Goal: Task Accomplishment & Management: Complete application form

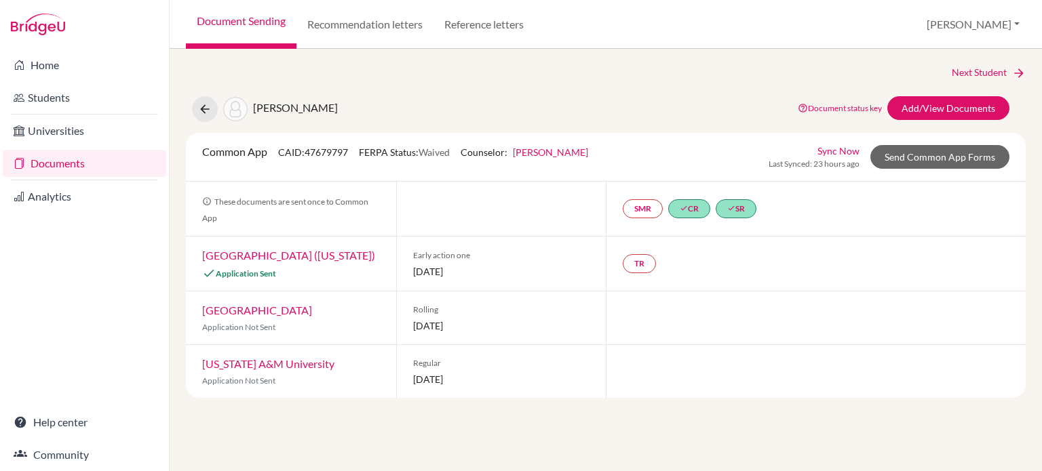
click at [43, 161] on link "Documents" at bounding box center [84, 163] width 163 height 27
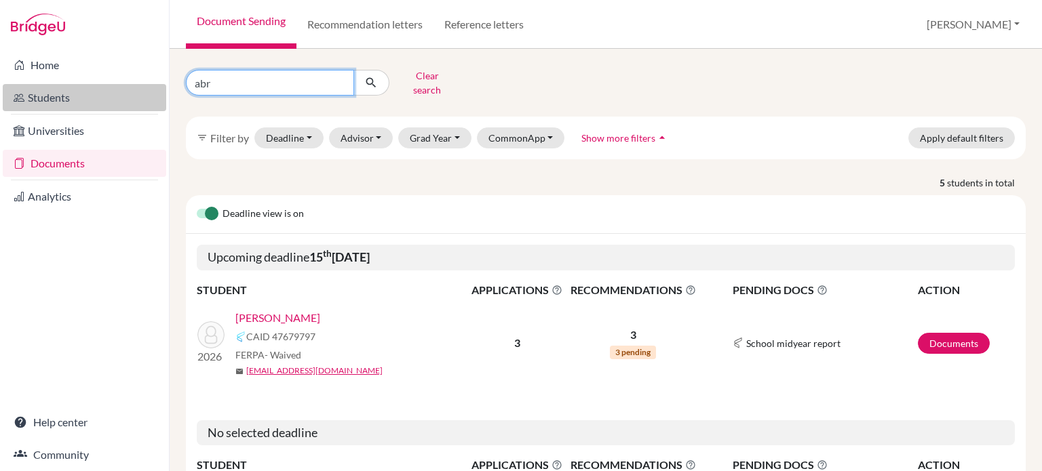
drag, startPoint x: 274, startPoint y: 79, endPoint x: 161, endPoint y: 96, distance: 113.8
click at [161, 96] on div "Home Students Universities Documents Analytics Help center Community Document S…" at bounding box center [521, 235] width 1042 height 471
type input "seev"
click button "submit" at bounding box center [371, 83] width 36 height 26
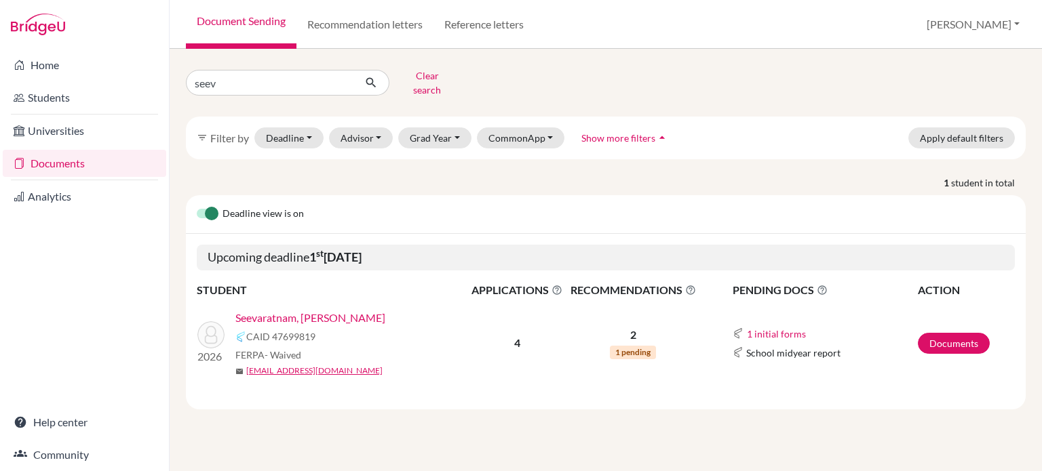
click at [370, 311] on link "Seevaratnam, [PERSON_NAME]" at bounding box center [310, 318] width 150 height 16
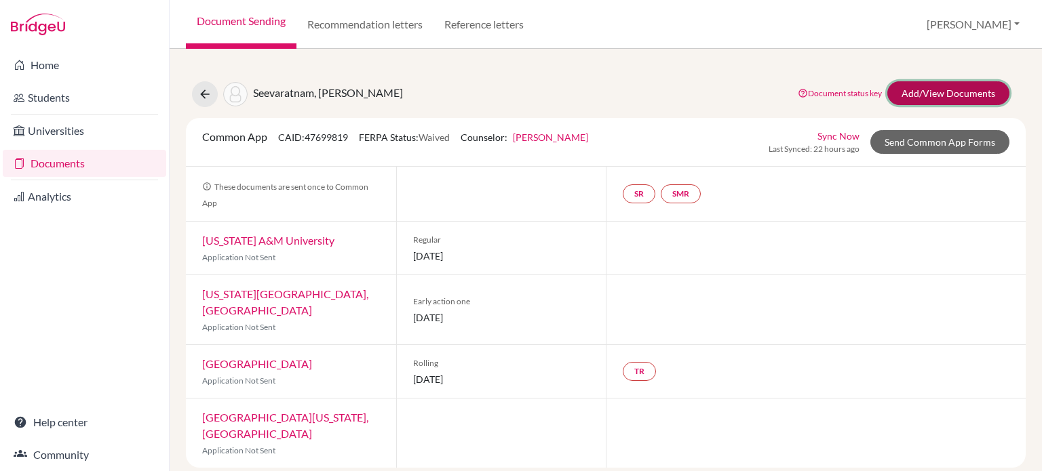
click at [938, 90] on link "Add/View Documents" at bounding box center [948, 93] width 122 height 24
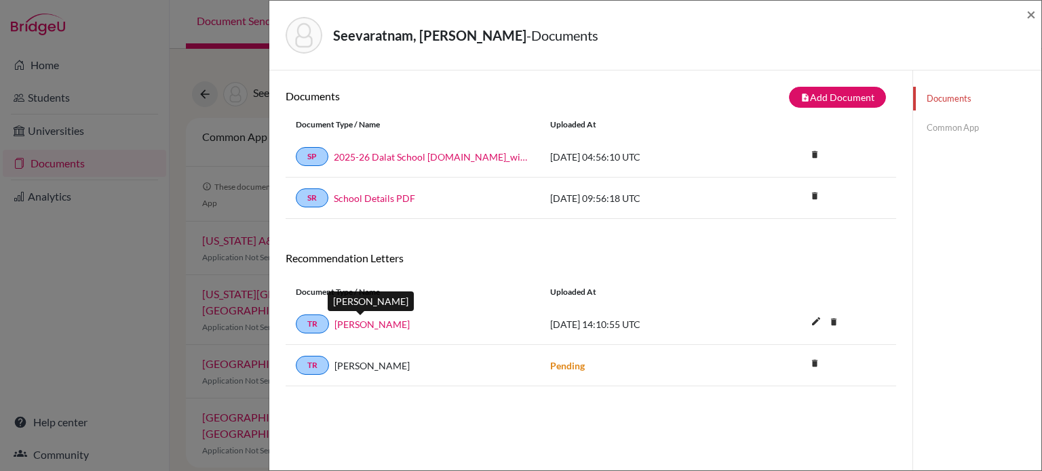
click at [384, 322] on link "Sara Kearney" at bounding box center [371, 324] width 75 height 14
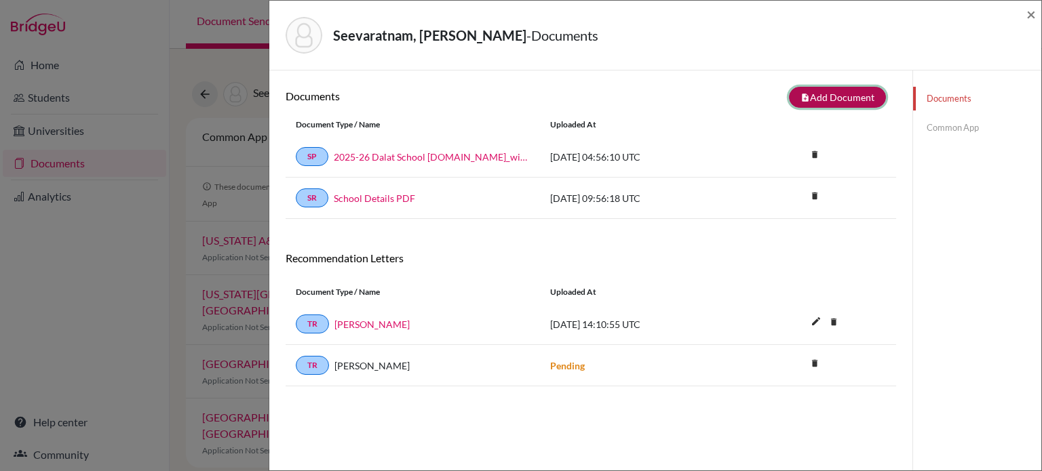
click at [850, 98] on button "note_add Add Document" at bounding box center [837, 97] width 97 height 21
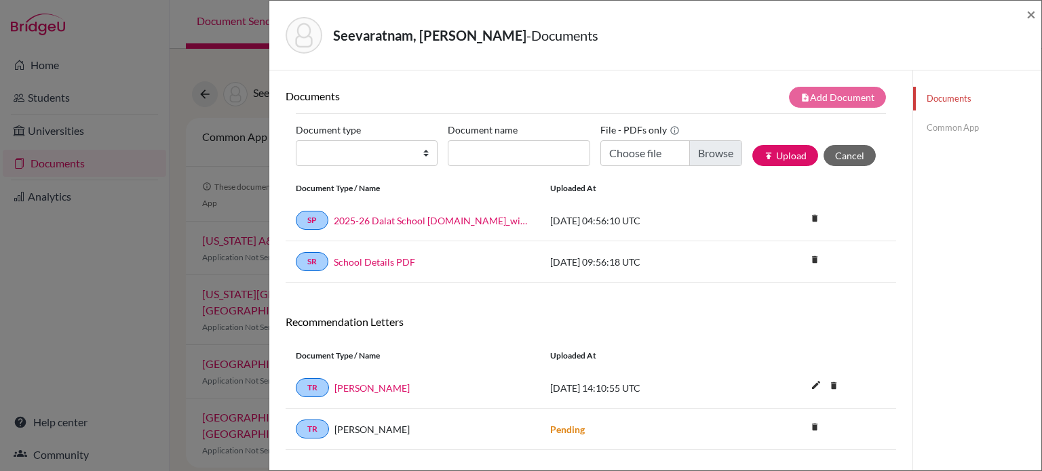
drag, startPoint x: 412, startPoint y: 165, endPoint x: 419, endPoint y: 153, distance: 14.6
click at [413, 165] on div "Document type Change explanation for Common App reports Counselor recommendatio…" at bounding box center [591, 148] width 590 height 58
click at [420, 152] on select "Change explanation for Common App reports Counselor recommendation Internationa…" at bounding box center [367, 153] width 142 height 26
select select "2"
click at [296, 140] on select "Change explanation for Common App reports Counselor recommendation Internationa…" at bounding box center [367, 153] width 142 height 26
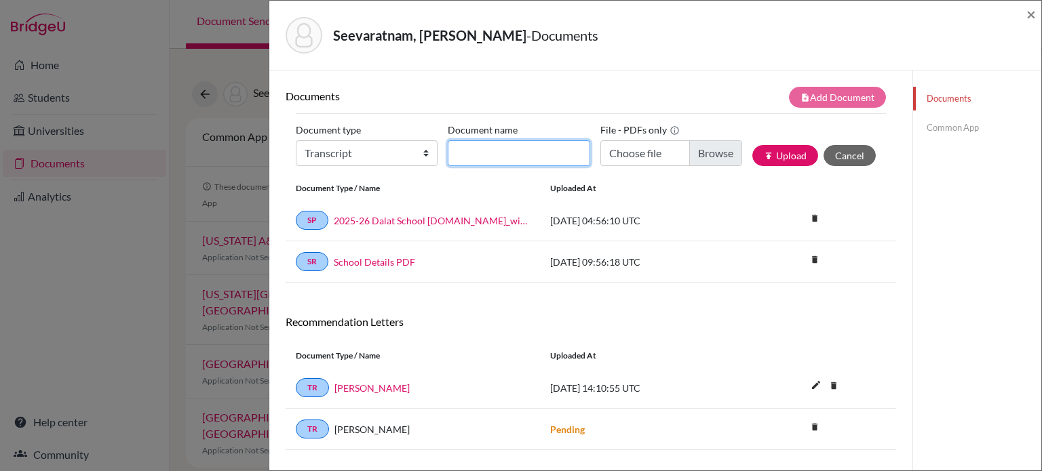
click at [553, 141] on input "Document name" at bounding box center [519, 153] width 142 height 26
type input "Initial transcript"
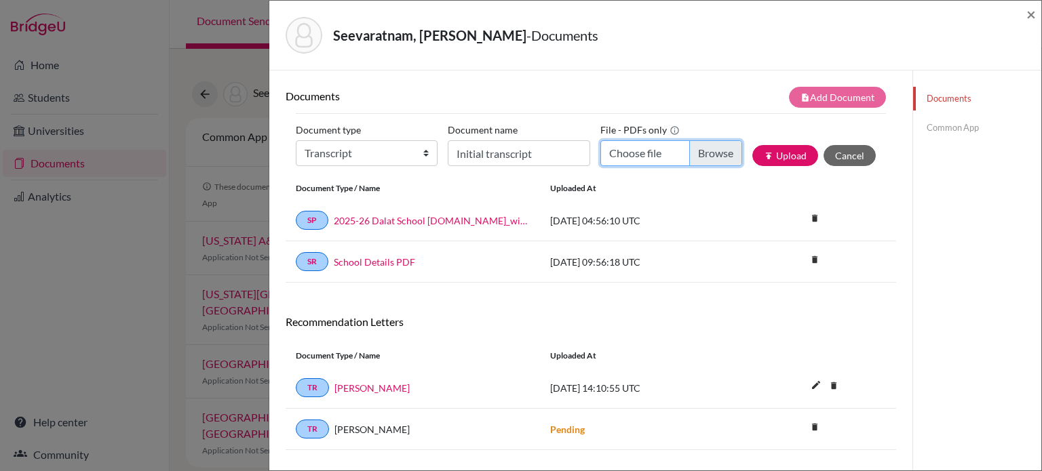
click at [694, 148] on input "Choose file" at bounding box center [671, 153] width 142 height 26
type input "C:\fakepath\Transcript_SBTL_S1Course_Seevaratnam, Matthias David.pdf"
click at [779, 157] on button "publish Upload" at bounding box center [785, 155] width 66 height 21
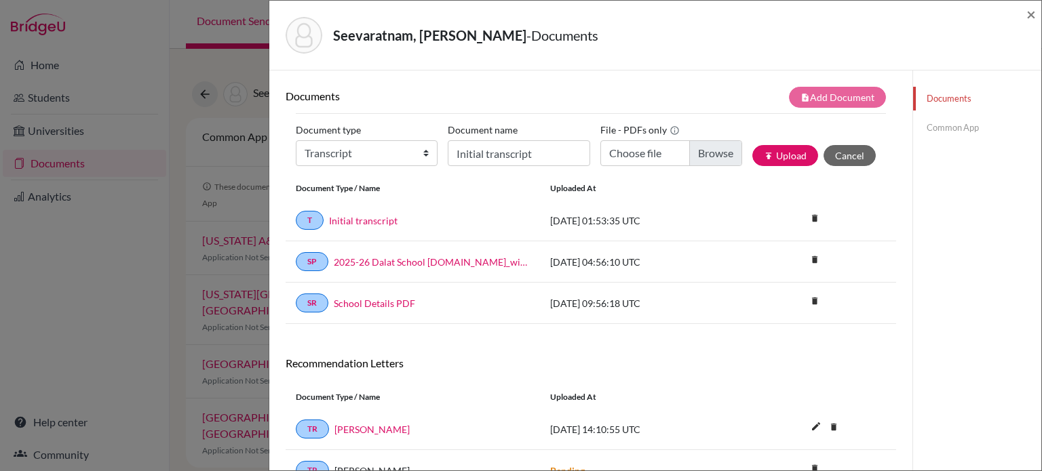
click at [947, 125] on link "Common App" at bounding box center [977, 128] width 128 height 24
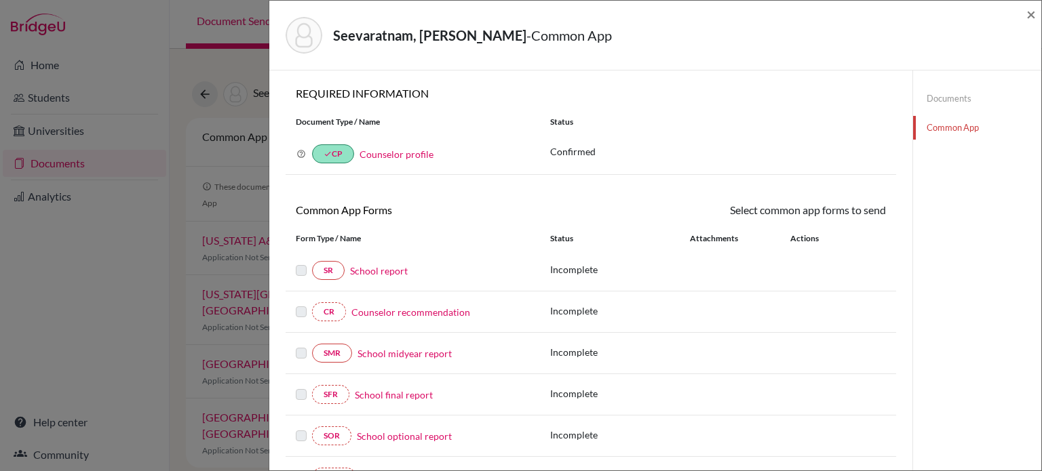
click at [393, 271] on link "School report" at bounding box center [379, 271] width 58 height 14
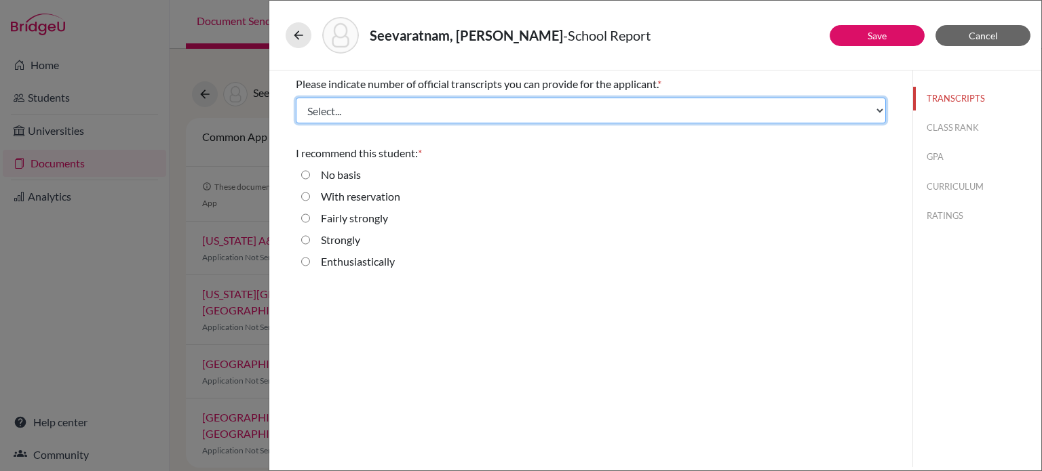
click at [450, 117] on select "Select... 1 2 3 4" at bounding box center [591, 111] width 590 height 26
select select "1"
click at [296, 98] on select "Select... 1 2 3 4" at bounding box center [591, 111] width 590 height 26
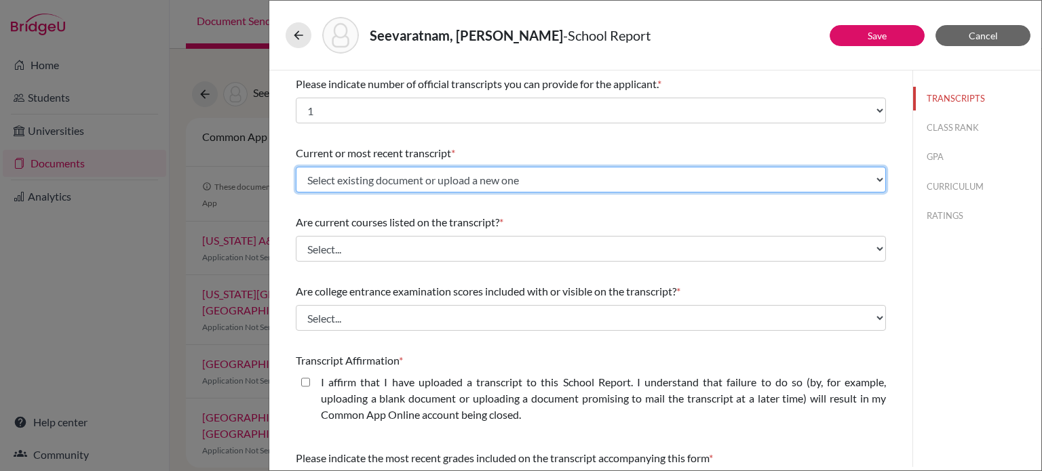
click at [401, 174] on select "Select existing document or upload a new one Initial transcript Upload New File" at bounding box center [591, 180] width 590 height 26
select select "682486"
click at [296, 167] on select "Select existing document or upload a new one Initial transcript Upload New File" at bounding box center [591, 180] width 590 height 26
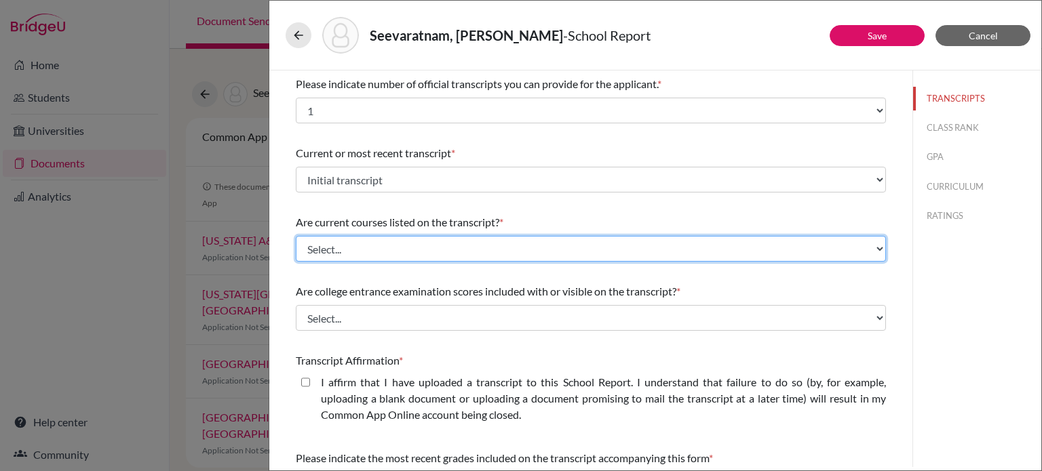
click at [400, 256] on select "Select... Yes No" at bounding box center [591, 249] width 590 height 26
select select "0"
click at [296, 236] on select "Select... Yes No" at bounding box center [591, 249] width 590 height 26
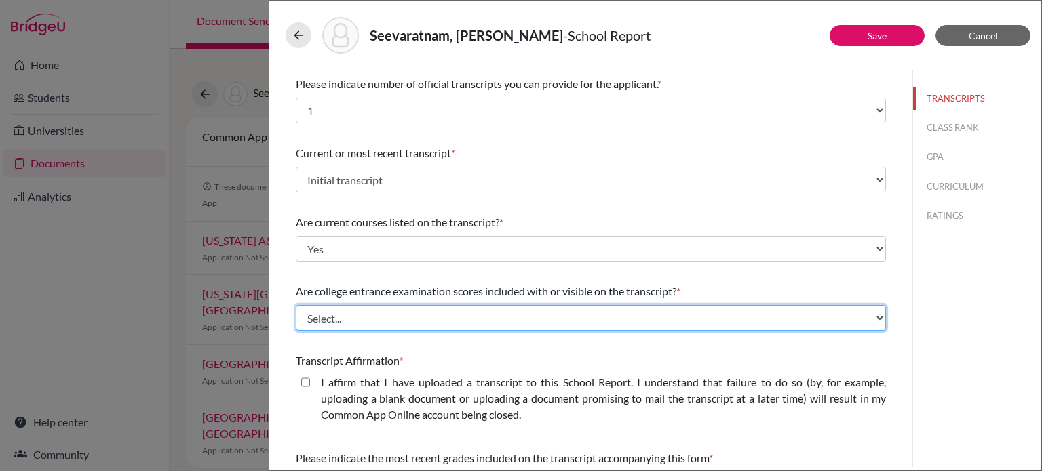
click at [389, 317] on select "Select... Yes No" at bounding box center [591, 318] width 590 height 26
select select "1"
click at [296, 305] on select "Select... Yes No" at bounding box center [591, 318] width 590 height 26
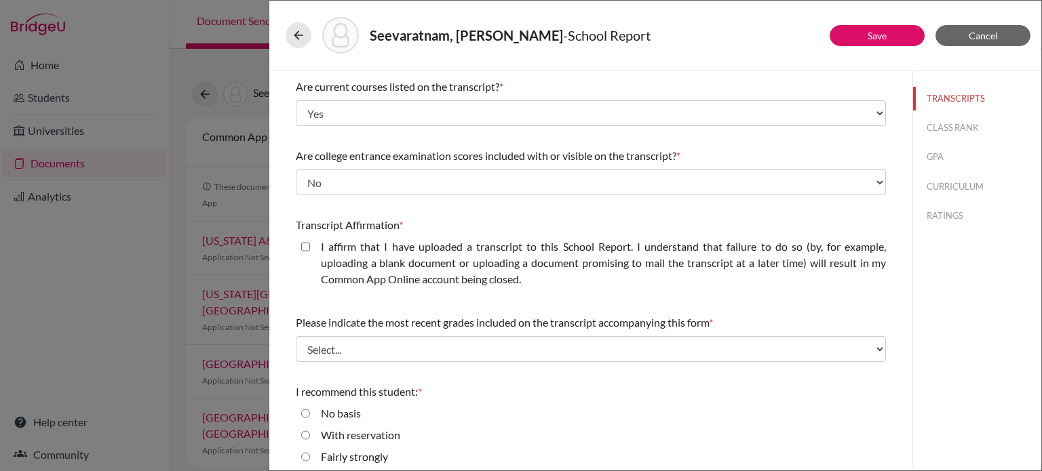
click at [307, 248] on closed\ "I affirm that I have uploaded a transcript to this School Report. I understand …" at bounding box center [305, 247] width 9 height 16
checkbox closed\ "true"
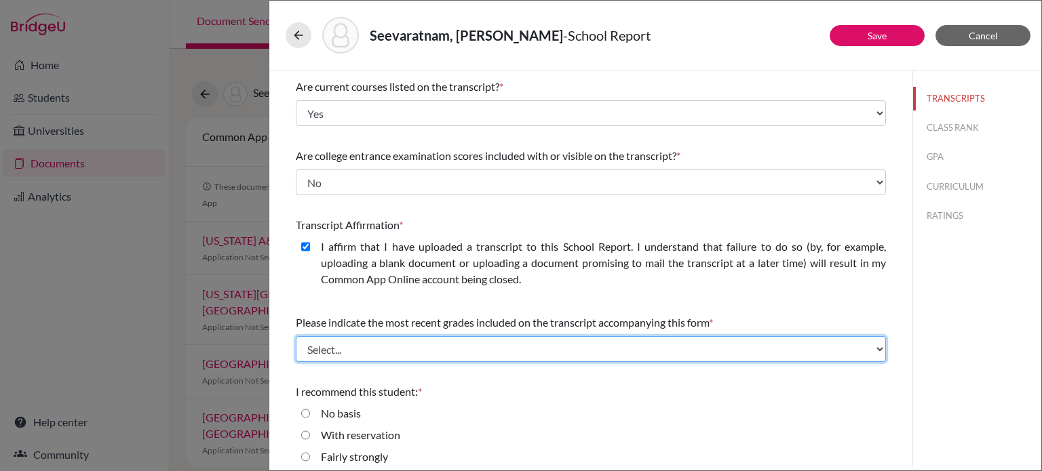
click at [458, 344] on select "Select... Final junior year grades 1st Quarter senior year grades 2nd Quarter/1…" at bounding box center [591, 349] width 590 height 26
select select "0"
click at [296, 336] on select "Select... Final junior year grades 1st Quarter senior year grades 2nd Quarter/1…" at bounding box center [591, 349] width 590 height 26
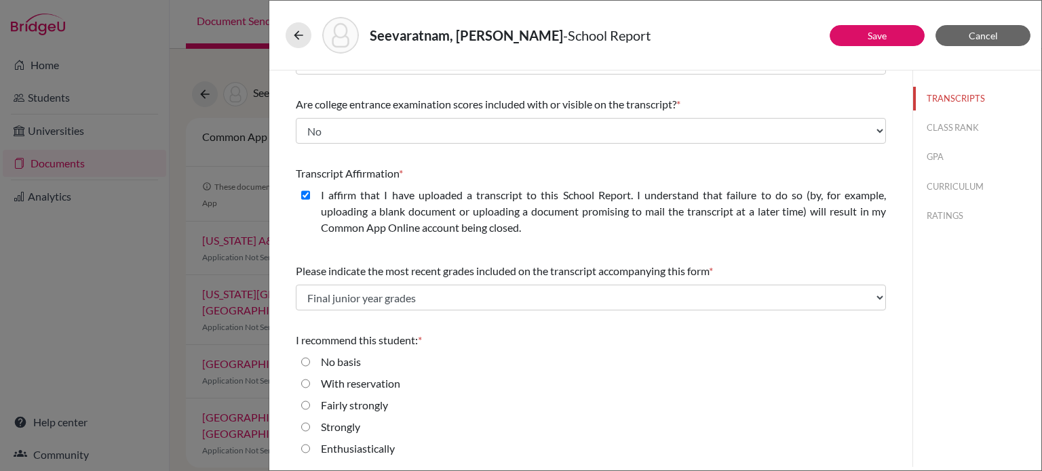
click at [375, 446] on label "Enthusiastically" at bounding box center [358, 449] width 74 height 16
click at [310, 446] on input "Enthusiastically" at bounding box center [305, 449] width 9 height 16
radio input "true"
click at [939, 127] on button "CLASS RANK" at bounding box center [977, 128] width 128 height 24
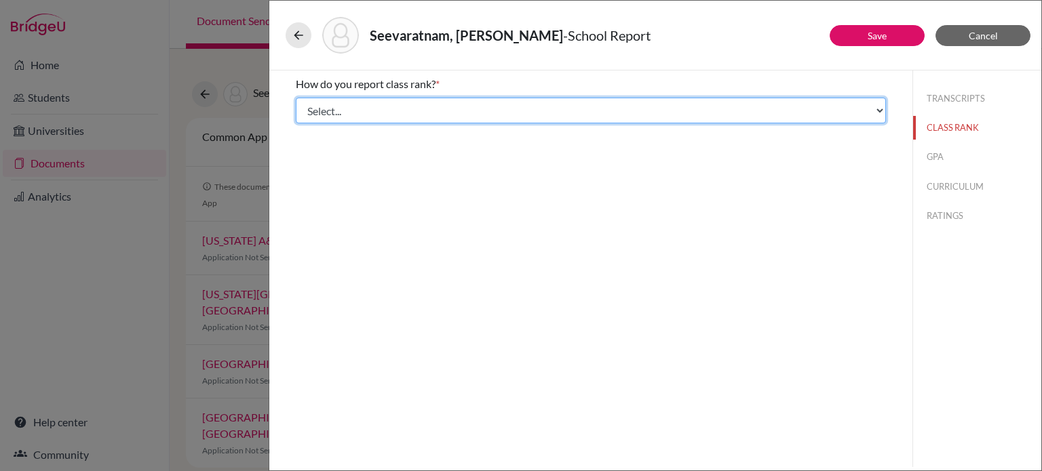
click at [492, 103] on select "Select... Exact Decile Quintile Quartile None" at bounding box center [591, 111] width 590 height 26
select select "5"
click at [296, 98] on select "Select... Exact Decile Quintile Quartile None" at bounding box center [591, 111] width 590 height 26
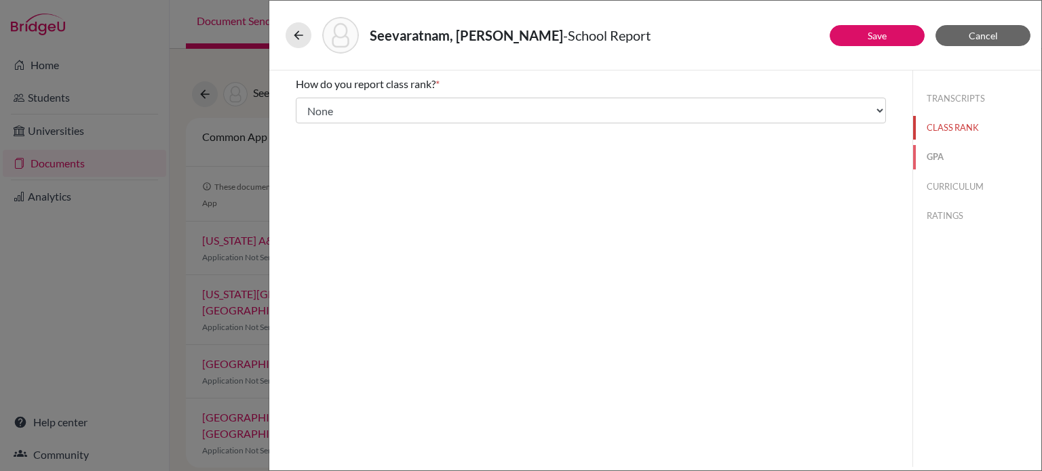
click at [934, 161] on button "GPA" at bounding box center [977, 157] width 128 height 24
click at [331, 102] on label "Yes" at bounding box center [329, 106] width 16 height 16
click at [310, 102] on input "Yes" at bounding box center [305, 106] width 9 height 16
radio input "true"
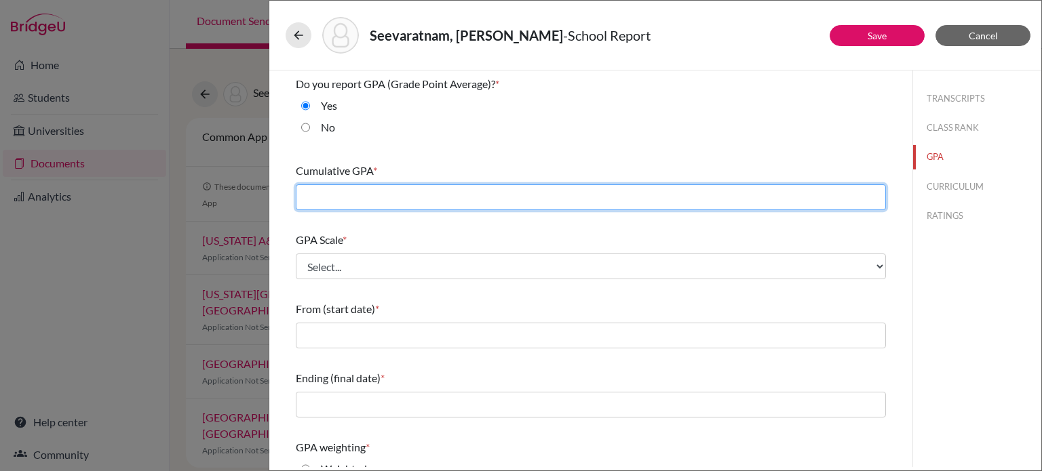
click at [415, 195] on input "text" at bounding box center [591, 197] width 590 height 26
type input "3.6725"
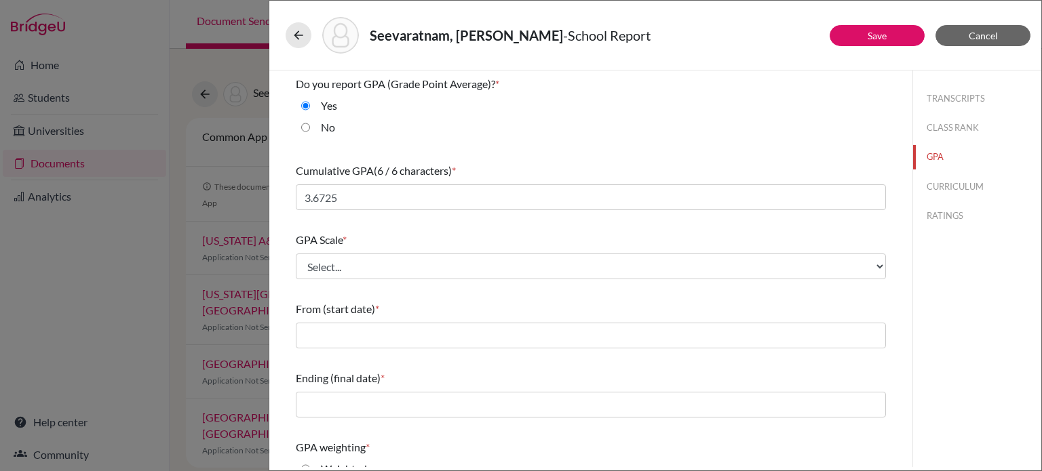
click at [408, 290] on div "Do you report GPA (Grade Point Average)? * Yes No Cumulative GPA (6 / 6 charact…" at bounding box center [591, 360] width 590 height 578
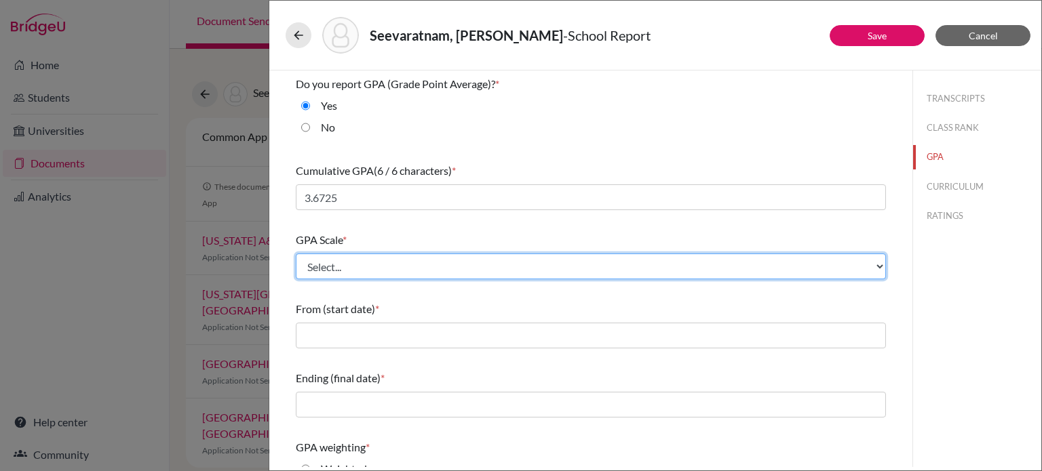
click at [410, 275] on select "Select... 4 5 6 7 8 9 10 11 12 13 14 15 16 17 18 19 20 100" at bounding box center [591, 267] width 590 height 26
select select "4"
click at [296, 254] on select "Select... 4 5 6 7 8 9 10 11 12 13 14 15 16 17 18 19 20 100" at bounding box center [591, 267] width 590 height 26
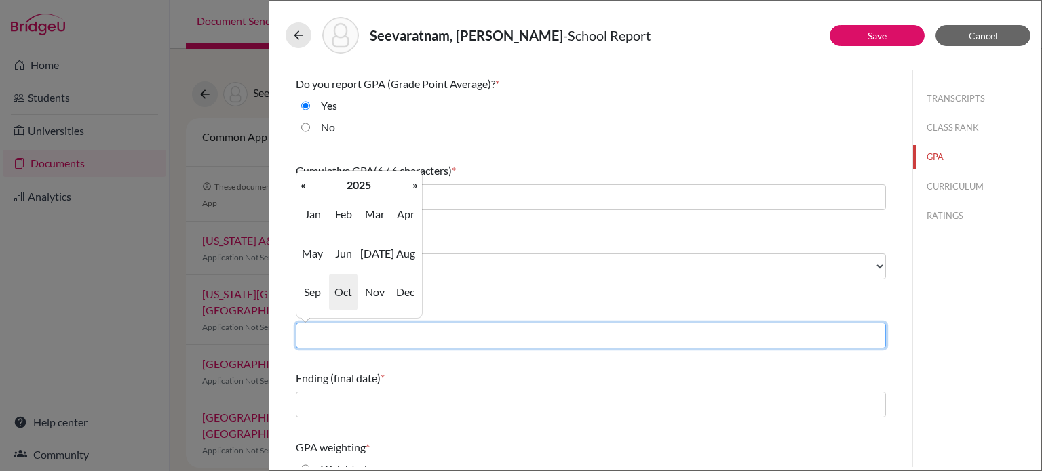
click at [387, 337] on input "text" at bounding box center [591, 336] width 590 height 26
type input "08/2022"
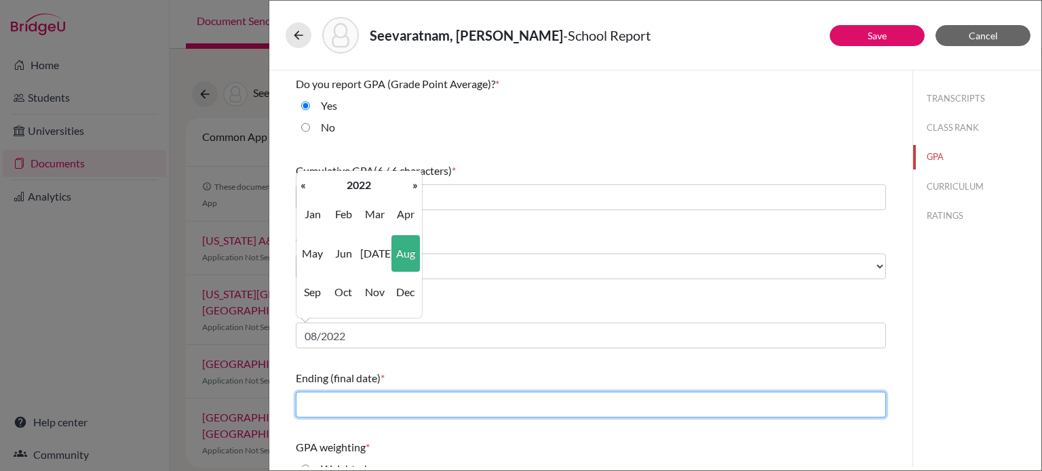
click at [389, 406] on input "text" at bounding box center [591, 405] width 590 height 26
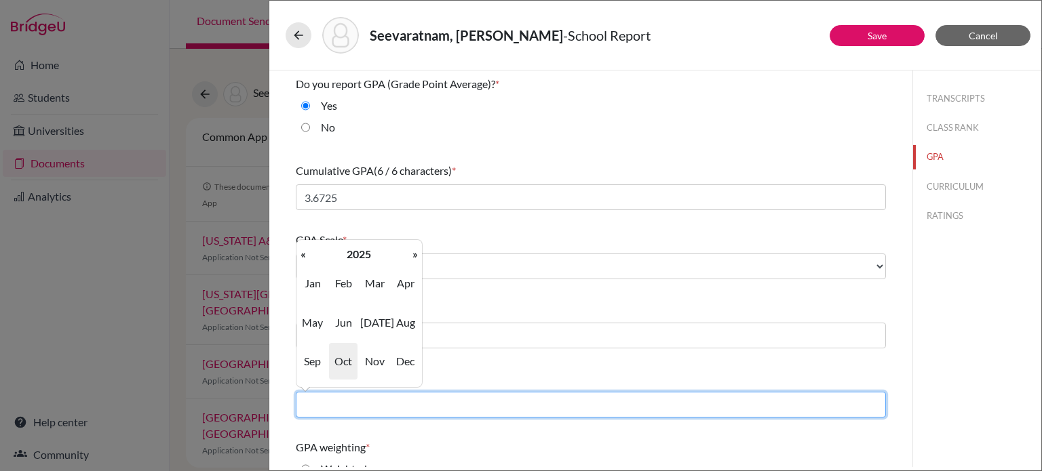
type input "06/2025"
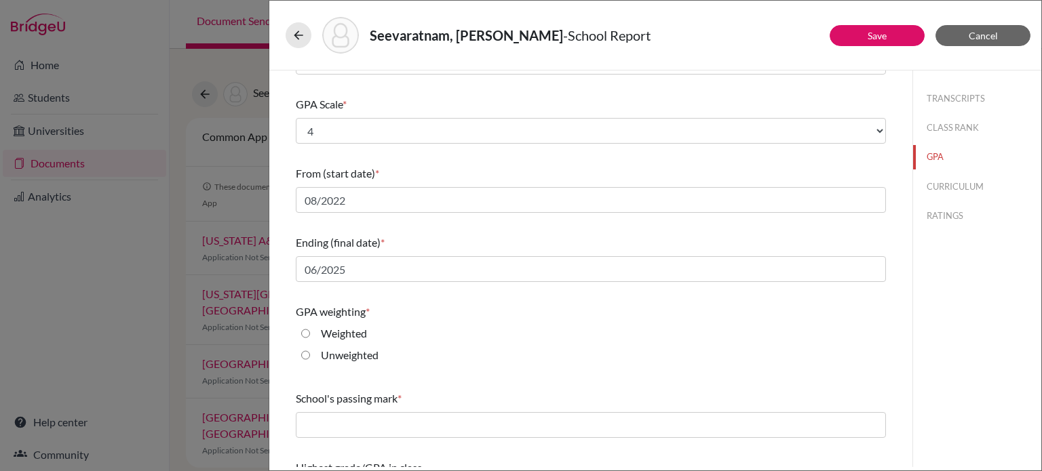
click at [547, 343] on div "Weighted" at bounding box center [591, 336] width 590 height 22
click at [347, 357] on label "Unweighted" at bounding box center [350, 355] width 58 height 16
click at [310, 357] on input "Unweighted" at bounding box center [305, 355] width 9 height 16
radio input "true"
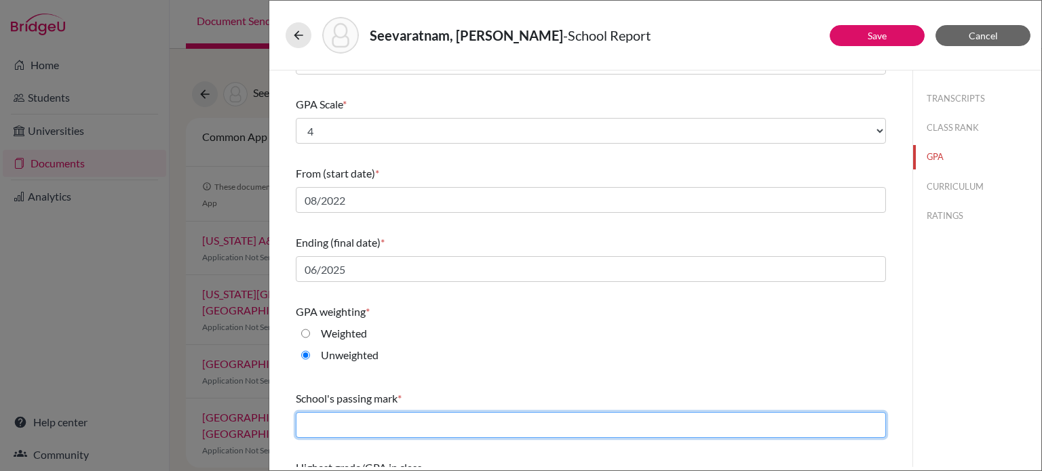
click at [350, 418] on input "text" at bounding box center [591, 425] width 590 height 26
type input "65"
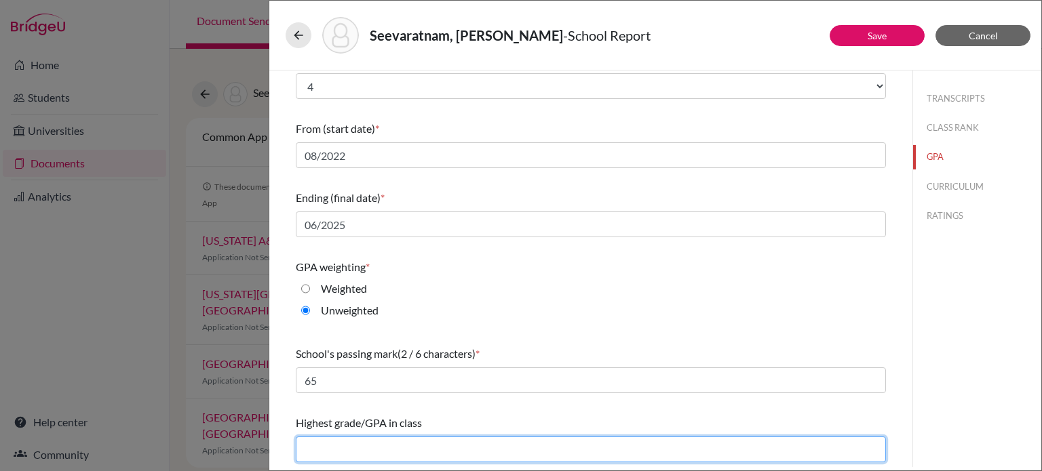
click at [380, 453] on input "text" at bounding box center [591, 450] width 590 height 26
type input "4.00"
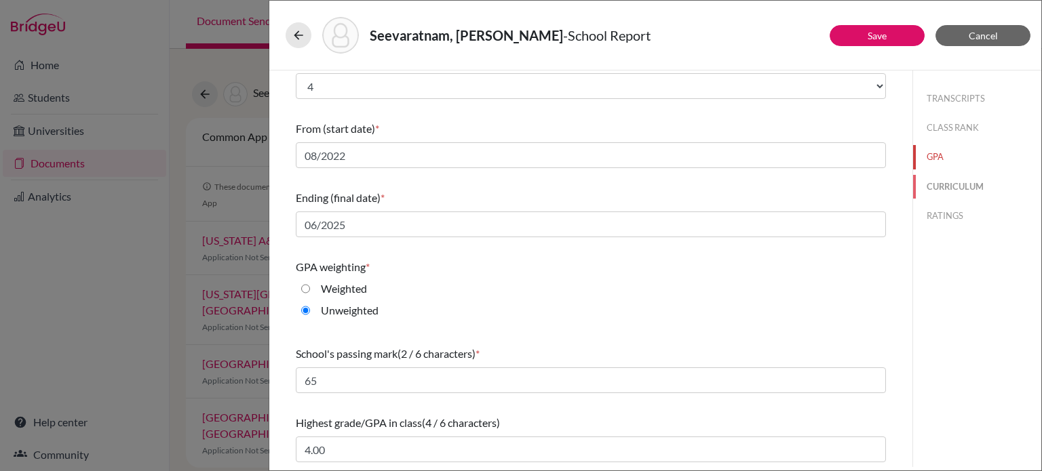
click at [976, 188] on button "CURRICULUM" at bounding box center [977, 187] width 128 height 24
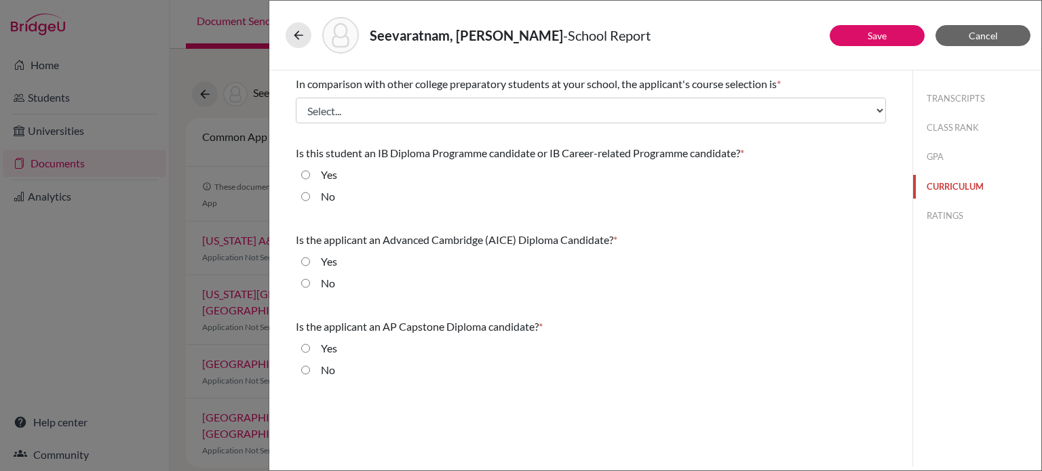
scroll to position [0, 0]
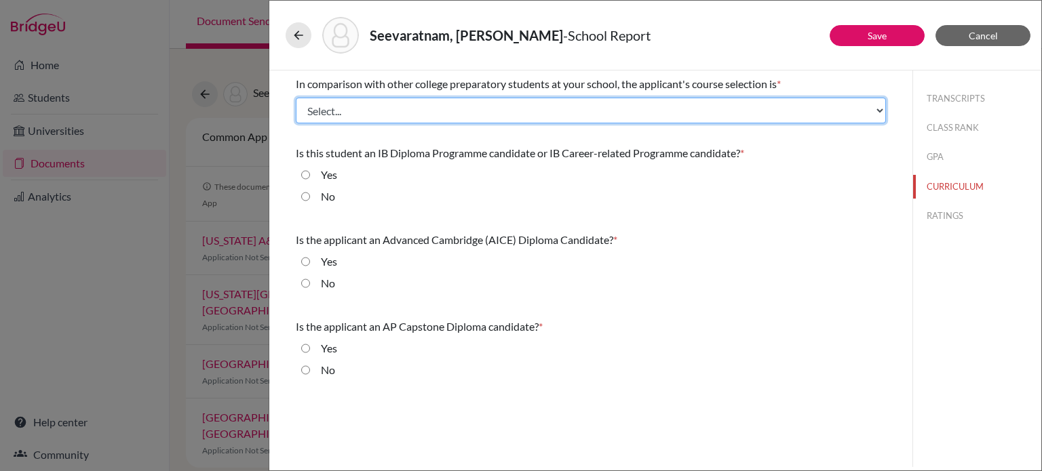
click at [401, 109] on select "Select... Less than demanding Average Demanding Very demanding Most demanding P…" at bounding box center [591, 111] width 590 height 26
select select "2"
click at [296, 98] on select "Select... Less than demanding Average Demanding Very demanding Most demanding P…" at bounding box center [591, 111] width 590 height 26
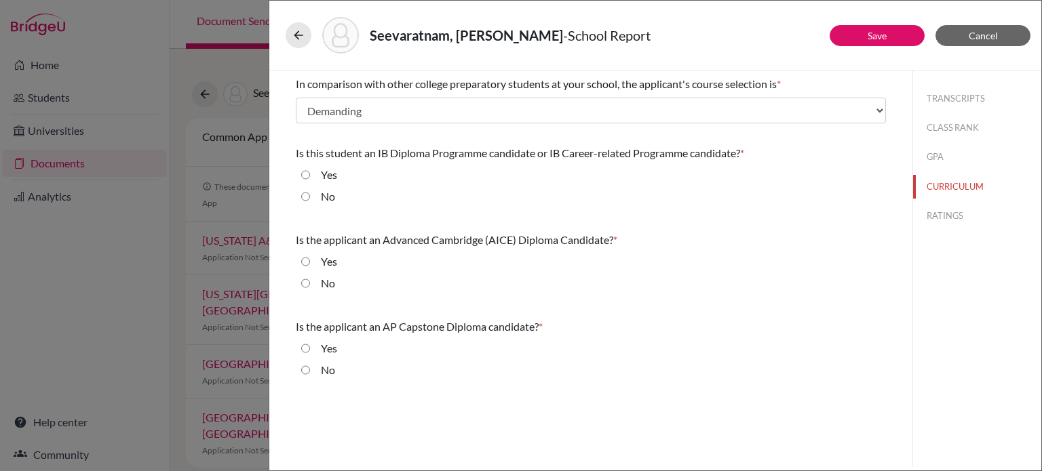
click at [330, 200] on label "No" at bounding box center [328, 197] width 14 height 16
click at [310, 200] on input "No" at bounding box center [305, 197] width 9 height 16
radio input "true"
click at [323, 283] on label "No" at bounding box center [328, 283] width 14 height 16
click at [310, 283] on input "No" at bounding box center [305, 283] width 9 height 16
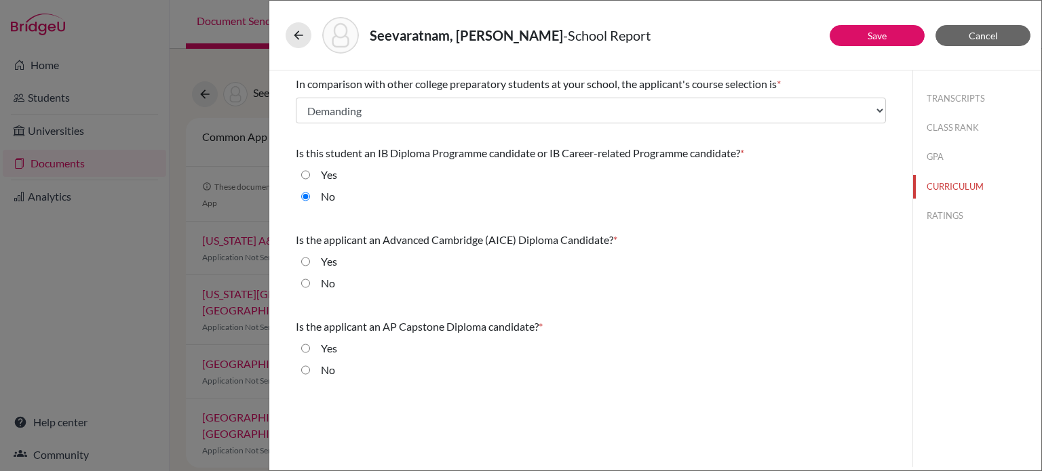
radio input "true"
click at [320, 369] on div "No" at bounding box center [322, 373] width 25 height 22
click at [957, 209] on button "RATINGS" at bounding box center [977, 216] width 128 height 24
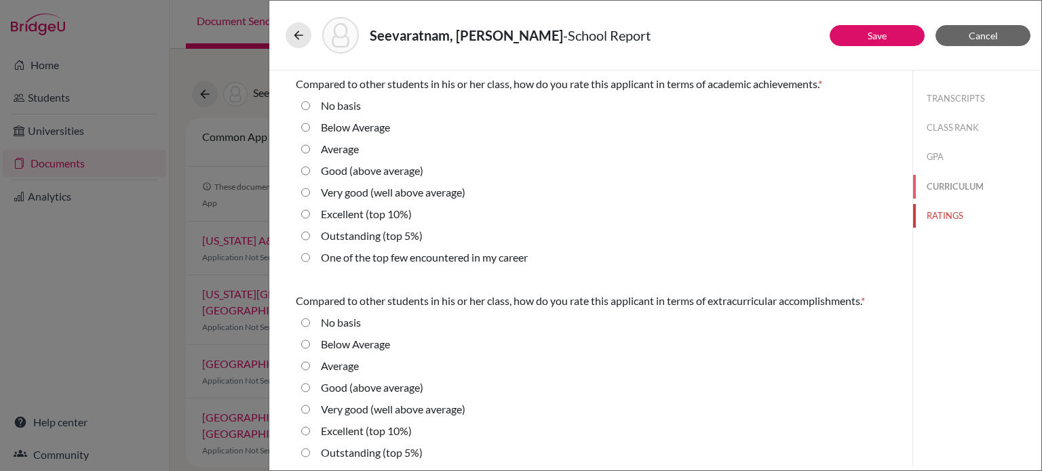
drag, startPoint x: 938, startPoint y: 184, endPoint x: 875, endPoint y: 191, distance: 63.5
click at [925, 186] on button "CURRICULUM" at bounding box center [977, 187] width 128 height 24
select select "2"
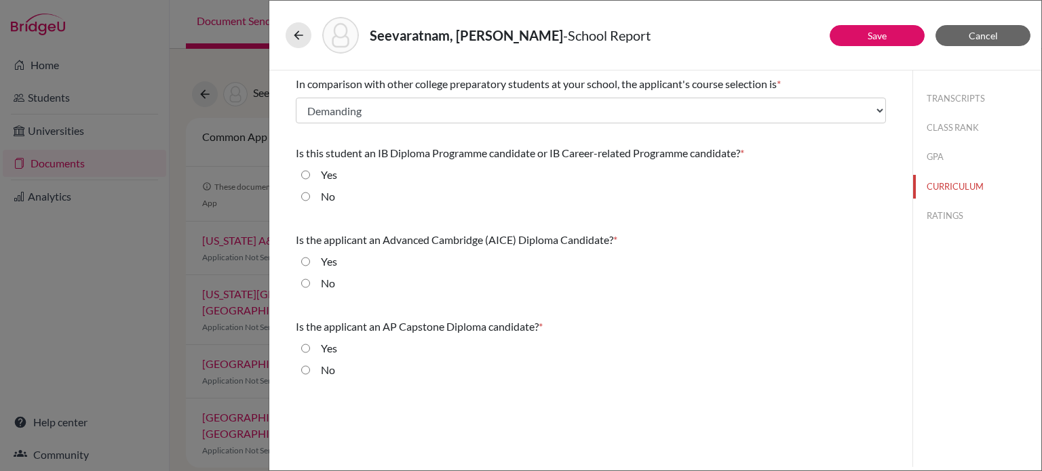
click at [317, 370] on div "No" at bounding box center [322, 373] width 25 height 22
click at [335, 370] on div "No" at bounding box center [591, 373] width 590 height 22
click at [328, 370] on label "No" at bounding box center [328, 370] width 14 height 16
click at [310, 370] on input "No" at bounding box center [305, 370] width 9 height 16
radio input "true"
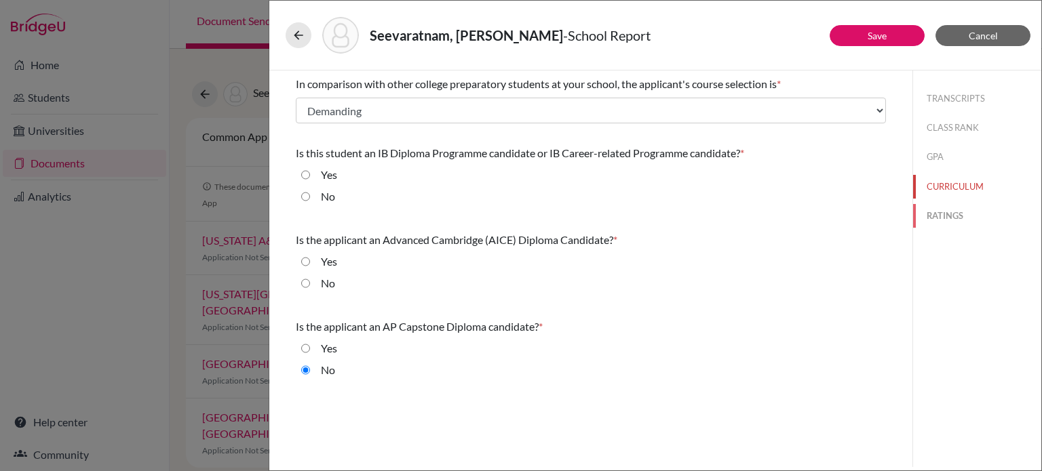
click at [958, 216] on button "RATINGS" at bounding box center [977, 216] width 128 height 24
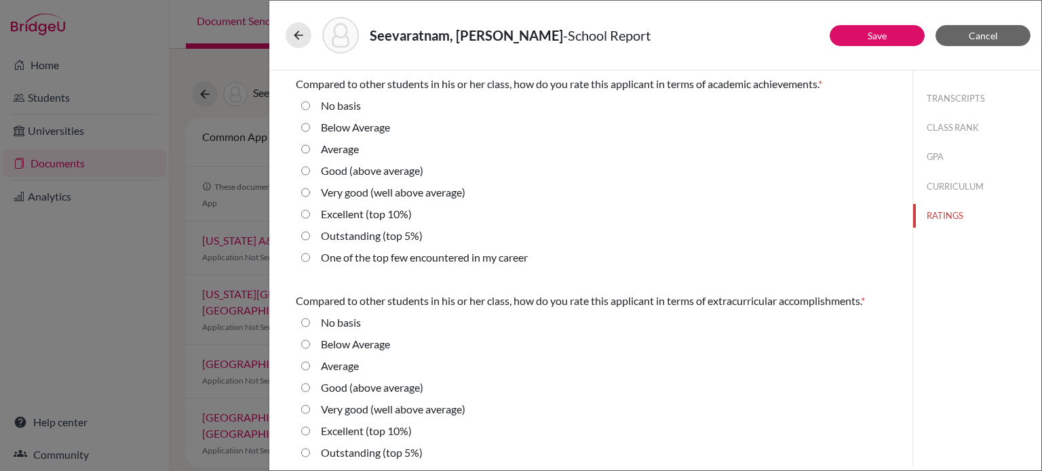
click at [372, 174] on label "Good (above average)" at bounding box center [372, 171] width 102 height 16
click at [310, 174] on average\) "Good (above average)" at bounding box center [305, 171] width 9 height 16
radio average\) "true"
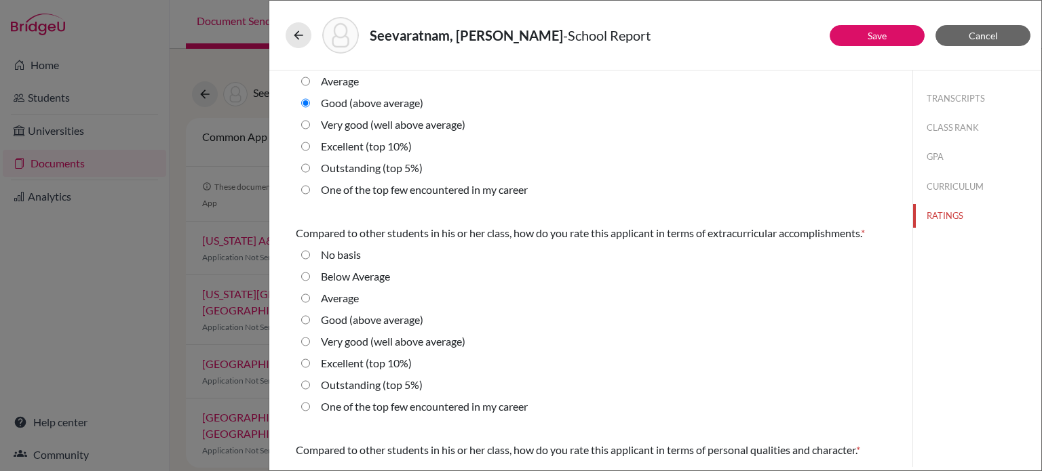
click at [391, 344] on label "Very good (well above average)" at bounding box center [393, 342] width 144 height 16
click at [310, 344] on average\) "Very good (well above average)" at bounding box center [305, 342] width 9 height 16
radio average\) "true"
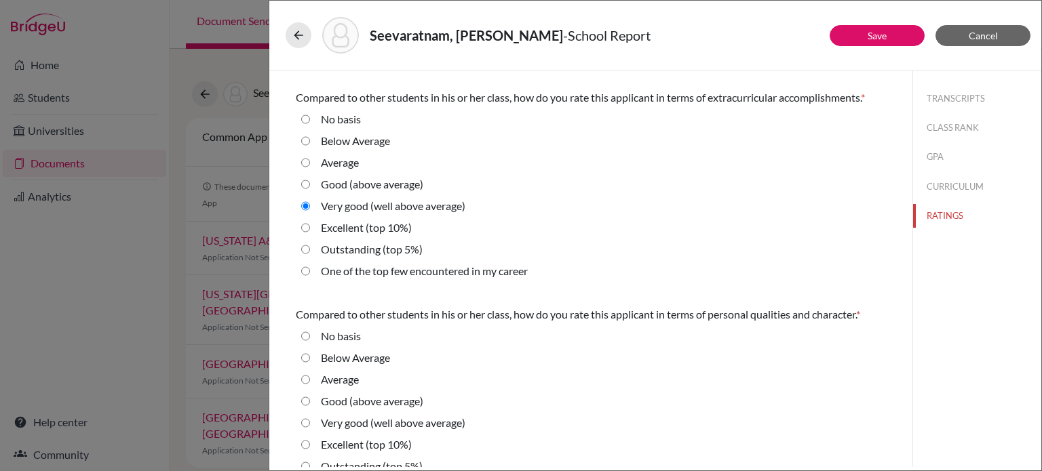
scroll to position [271, 0]
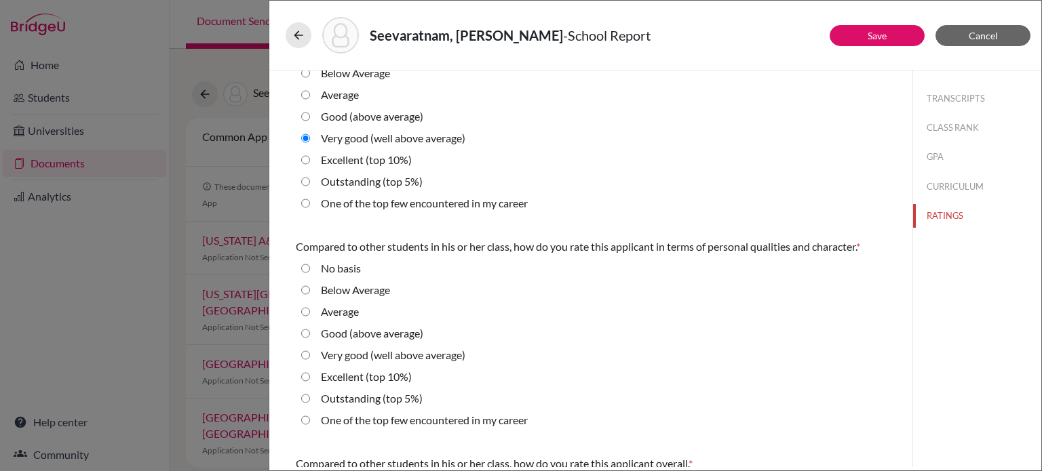
click at [350, 377] on label "Excellent (top 10%)" at bounding box center [366, 377] width 91 height 16
click at [310, 377] on 10\%\) "Excellent (top 10%)" at bounding box center [305, 377] width 9 height 16
radio 10\%\) "true"
click at [363, 353] on label "Very good (well above average)" at bounding box center [393, 355] width 144 height 16
click at [310, 353] on average\) "Very good (well above average)" at bounding box center [305, 355] width 9 height 16
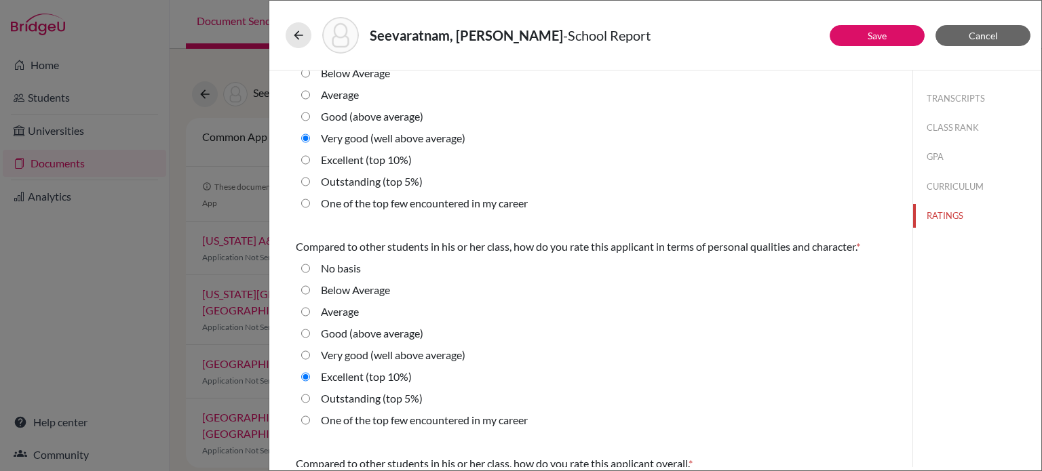
radio average\) "true"
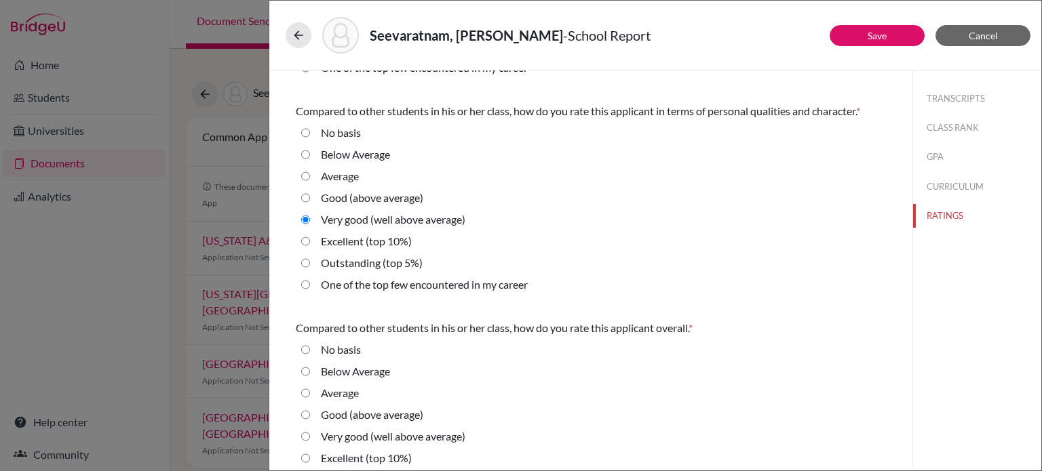
scroll to position [460, 0]
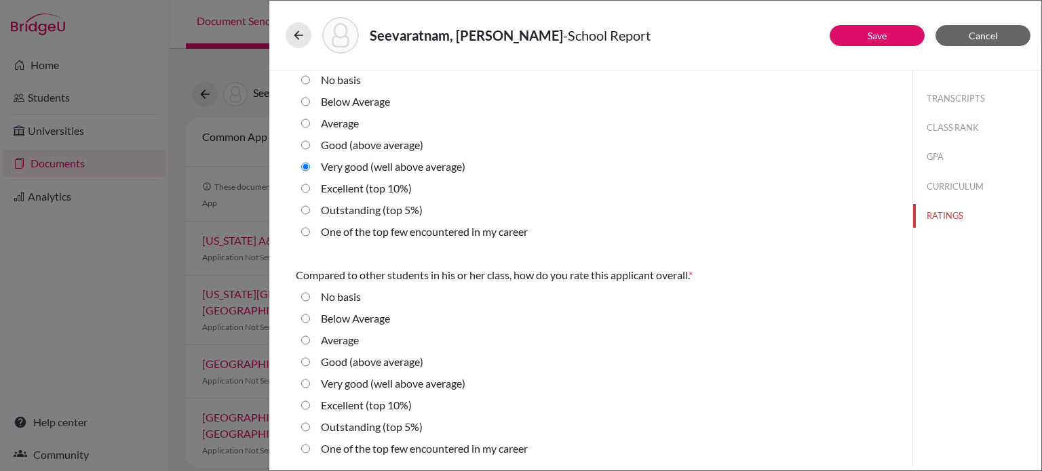
click at [388, 387] on label "Very good (well above average)" at bounding box center [393, 384] width 144 height 16
click at [310, 387] on average\) "Very good (well above average)" at bounding box center [305, 384] width 9 height 16
radio average\) "true"
click at [886, 35] on link "Save" at bounding box center [876, 36] width 19 height 12
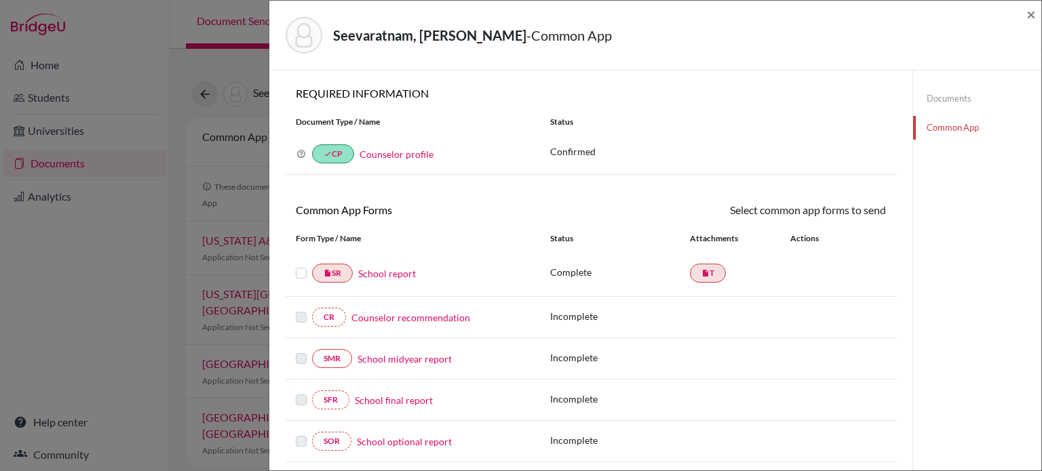
click at [945, 100] on link "Documents" at bounding box center [977, 99] width 128 height 24
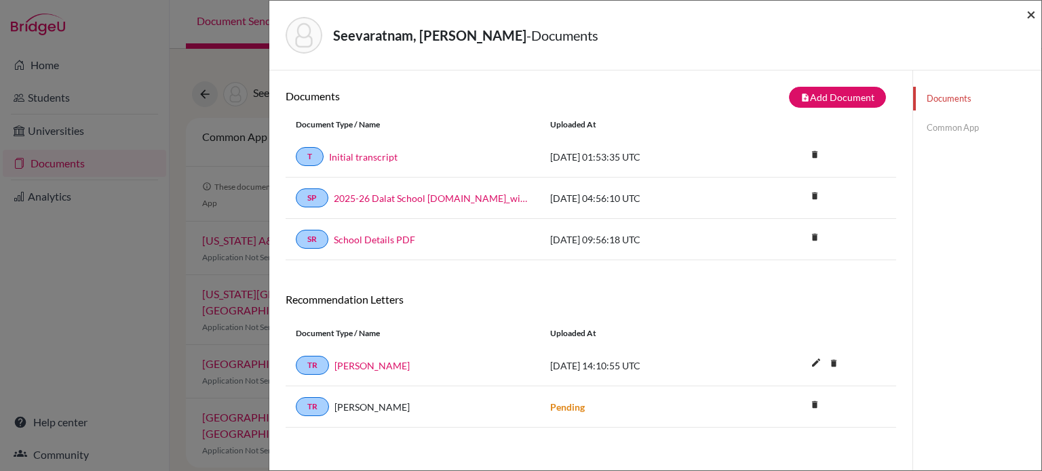
click at [1033, 11] on span "×" at bounding box center [1030, 14] width 9 height 20
